Goal: Information Seeking & Learning: Learn about a topic

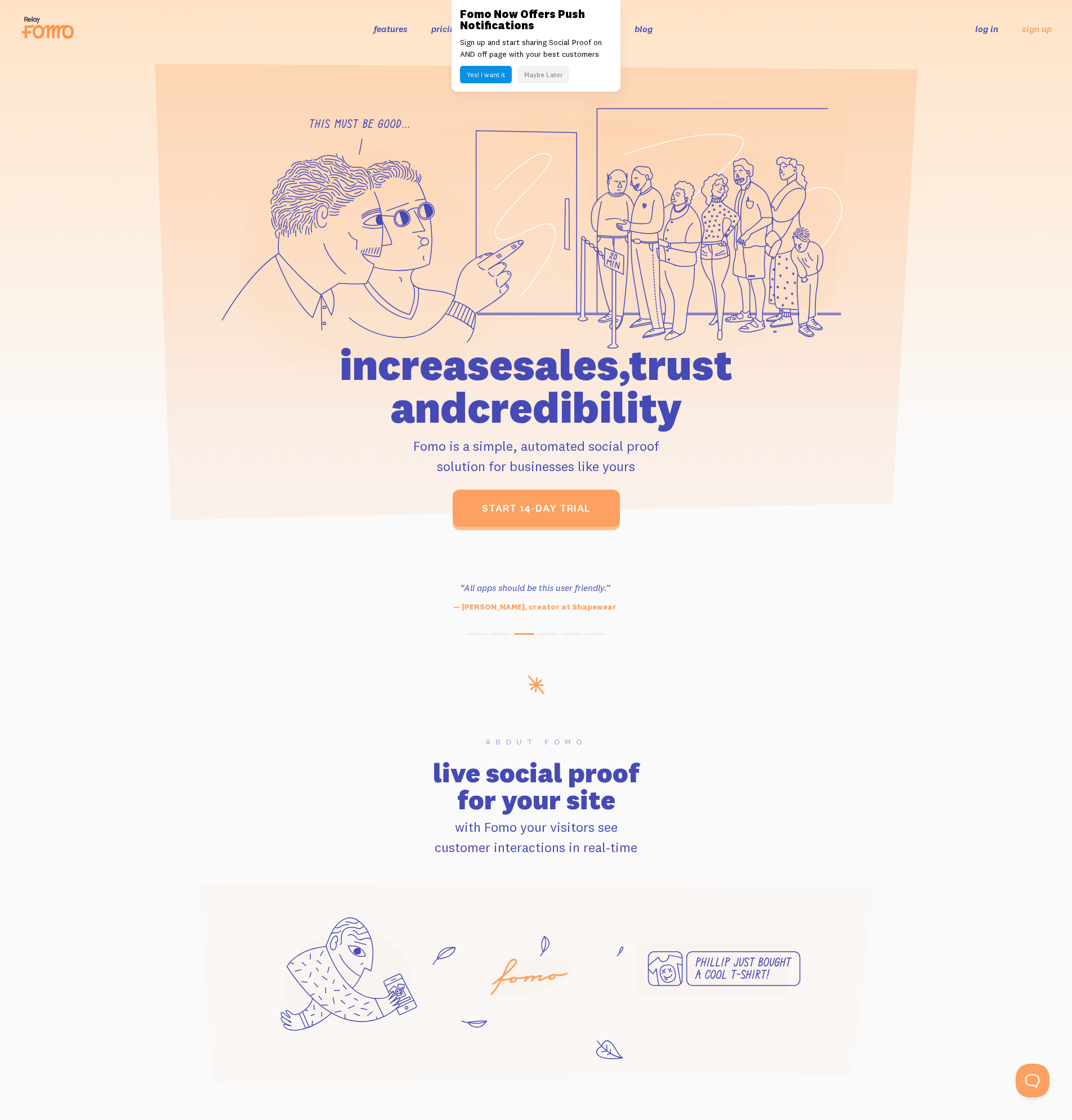
click at [559, 73] on button "Maybe Later" at bounding box center [543, 74] width 52 height 17
click at [644, 34] on link "blog" at bounding box center [644, 29] width 18 height 11
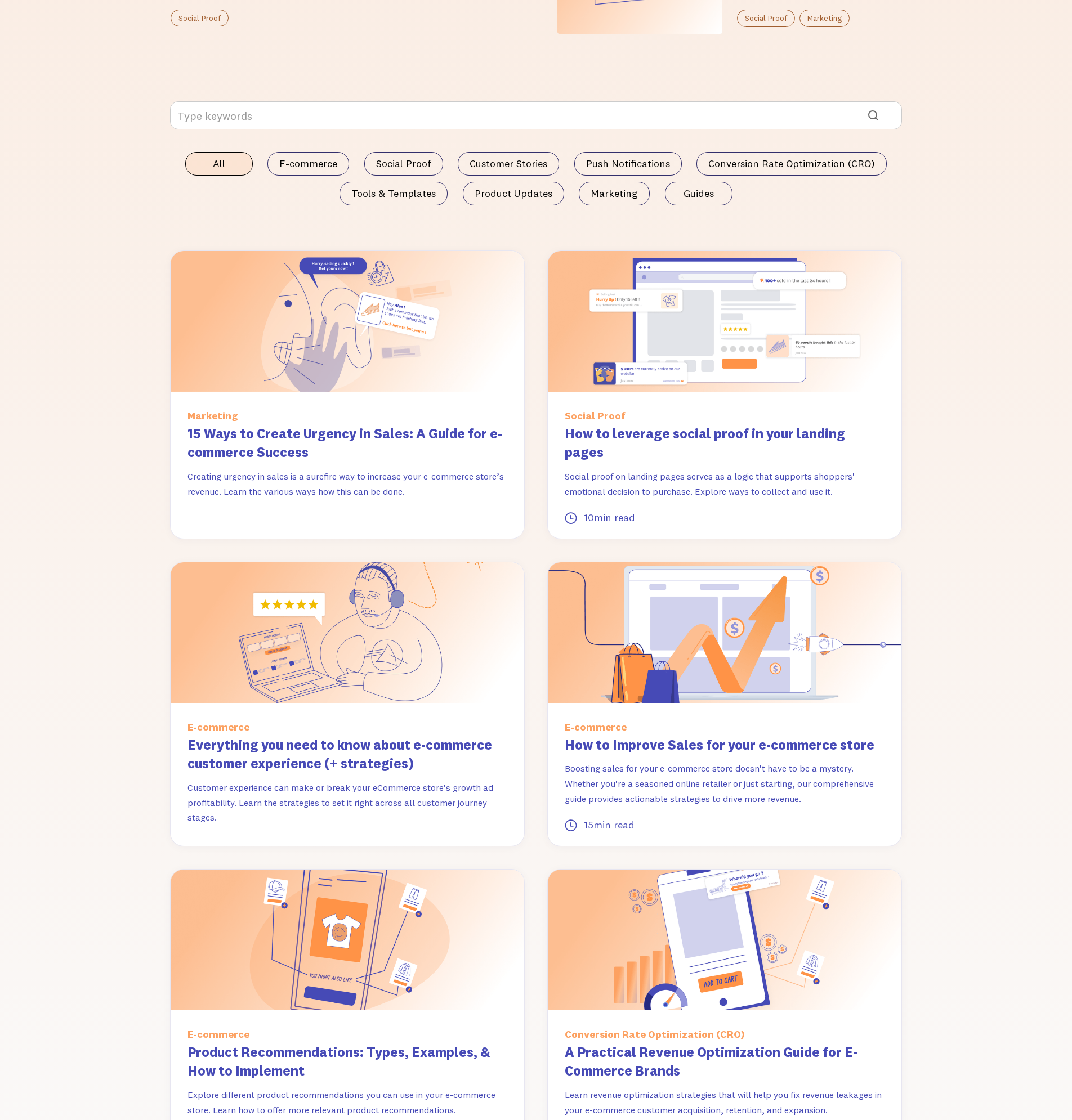
scroll to position [957, 0]
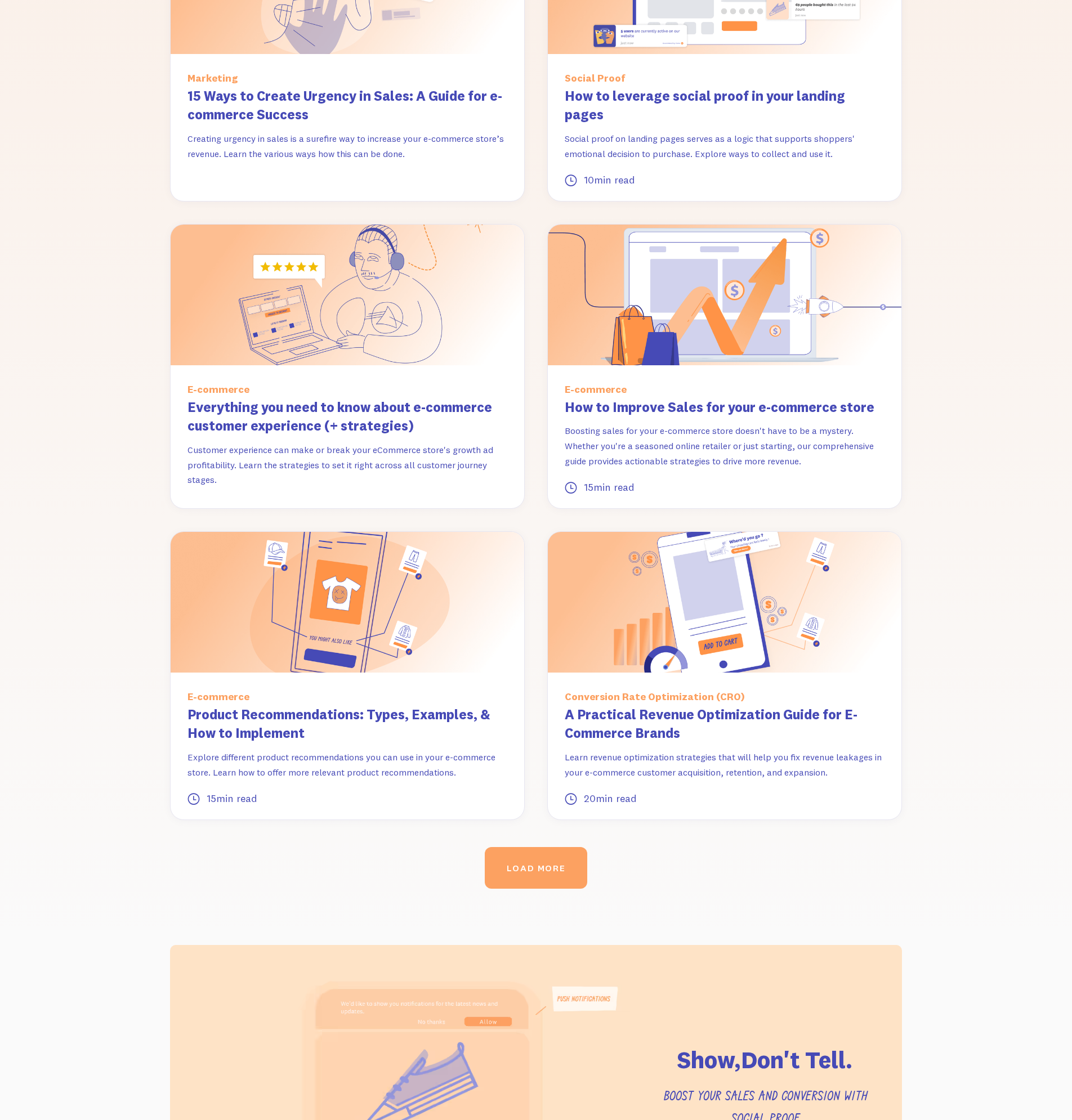
click at [118, 736] on div "Latest posts All E-commerce Social Proof Customer Stories Push Notifications Co…" at bounding box center [536, 344] width 1072 height 1204
click at [120, 731] on div "Latest posts All E-commerce Social Proof Customer Stories Push Notifications Co…" at bounding box center [536, 344] width 1072 height 1204
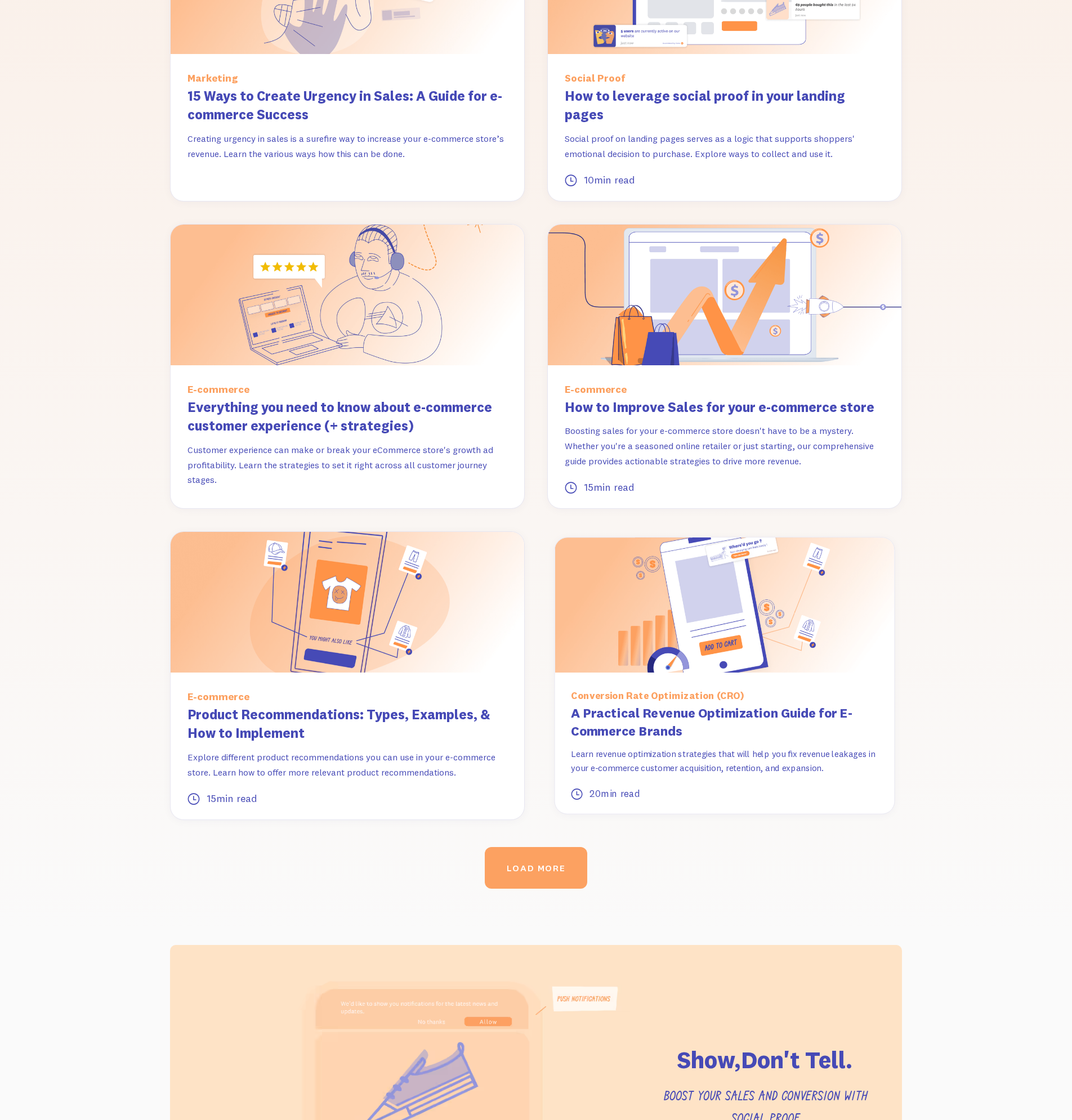
click at [640, 704] on h3 "A Practical Revenue Optimization Guide for E-Commerce Brands" at bounding box center [724, 722] width 307 height 37
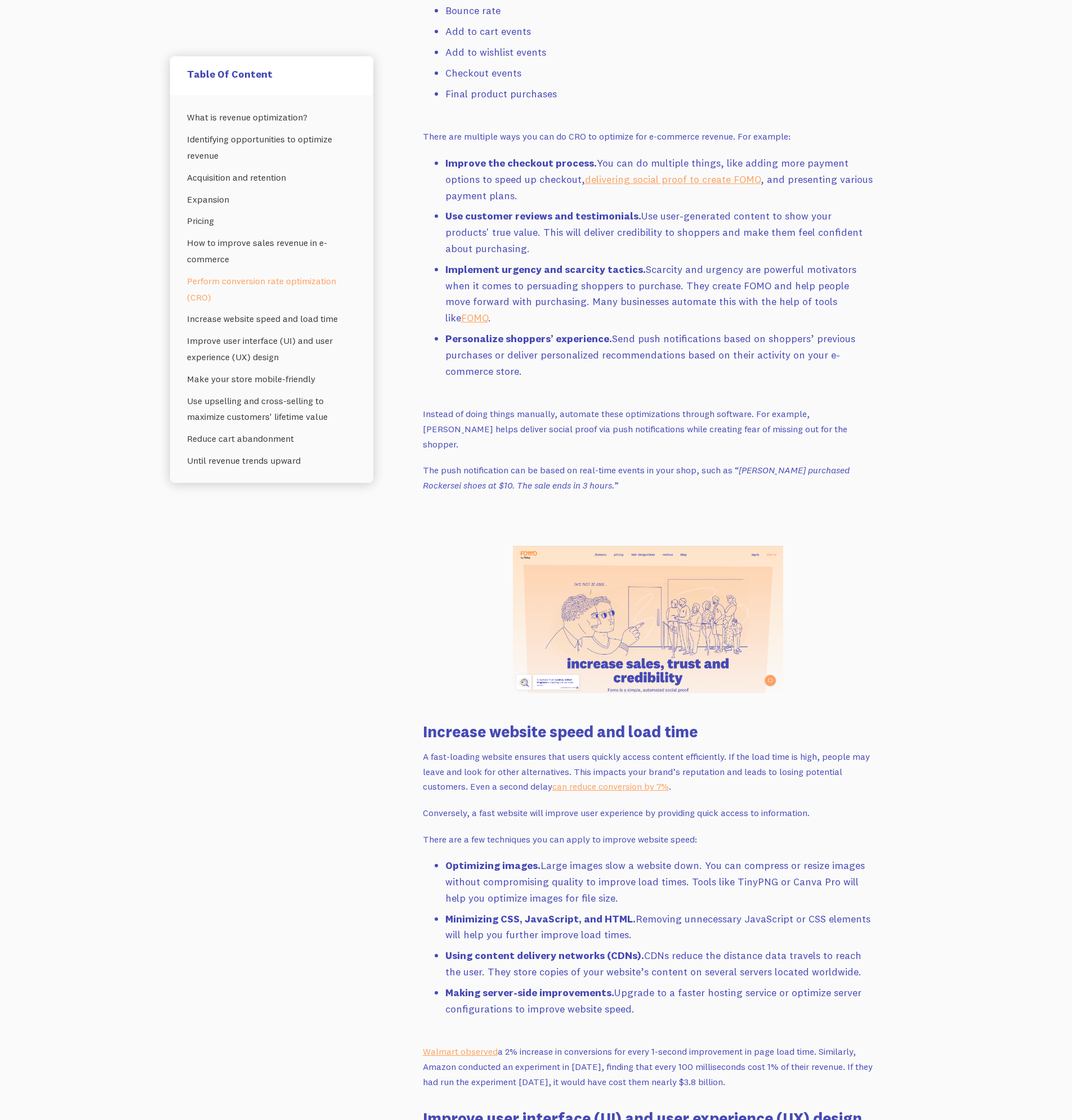
scroll to position [3096, 0]
